Goal: Task Accomplishment & Management: Manage account settings

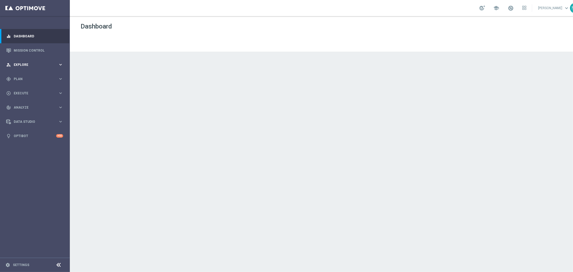
click at [32, 61] on div "person_search Explore keyboard_arrow_right" at bounding box center [34, 64] width 69 height 14
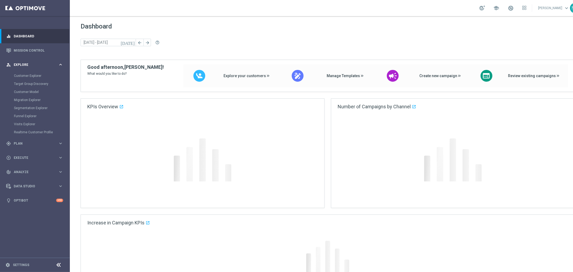
click at [32, 61] on div "person_search Explore keyboard_arrow_right" at bounding box center [34, 64] width 69 height 14
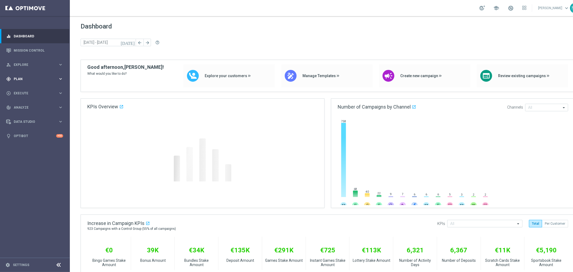
click at [31, 75] on div "gps_fixed Plan keyboard_arrow_right" at bounding box center [34, 79] width 69 height 14
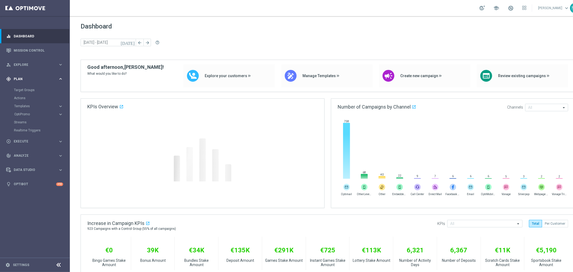
click at [31, 75] on div "gps_fixed Plan keyboard_arrow_right" at bounding box center [34, 79] width 69 height 14
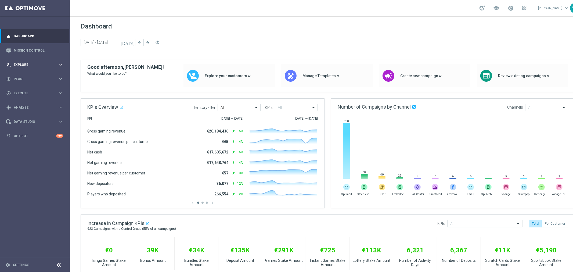
click at [33, 61] on div "person_search Explore keyboard_arrow_right" at bounding box center [34, 64] width 69 height 14
click at [29, 77] on span "Plan" at bounding box center [36, 78] width 44 height 3
click at [28, 104] on button "Templates keyboard_arrow_right" at bounding box center [38, 106] width 49 height 4
click at [30, 90] on link "Target Groups" at bounding box center [35, 90] width 42 height 4
